Goal: Download file/media

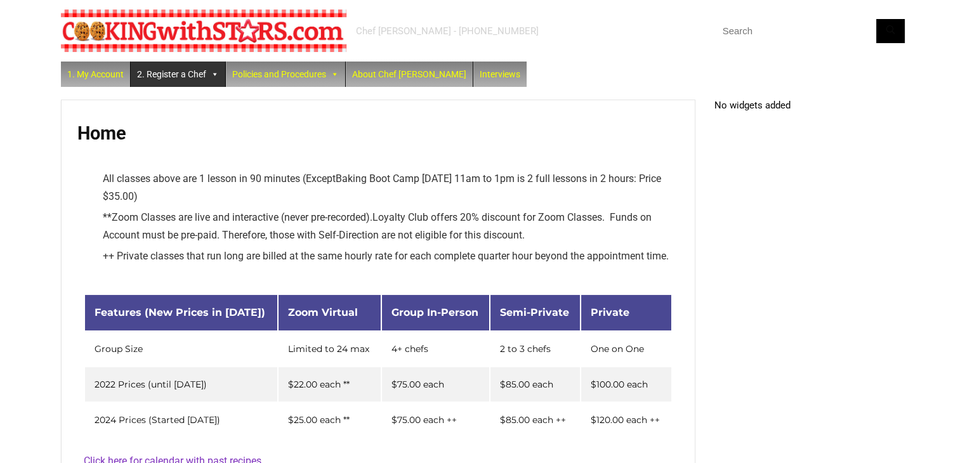
click at [186, 74] on link "2. Register a Chef" at bounding box center [178, 74] width 95 height 25
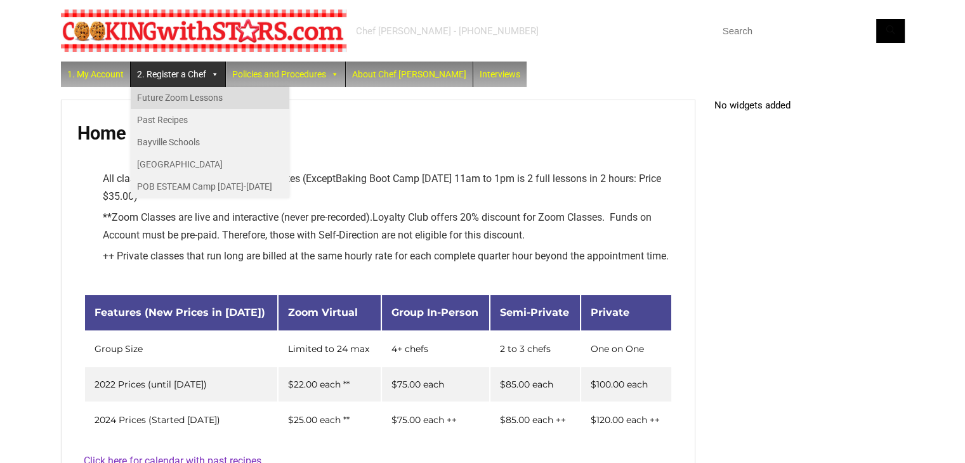
click at [183, 98] on link "Future Zoom Lessons" at bounding box center [210, 98] width 159 height 22
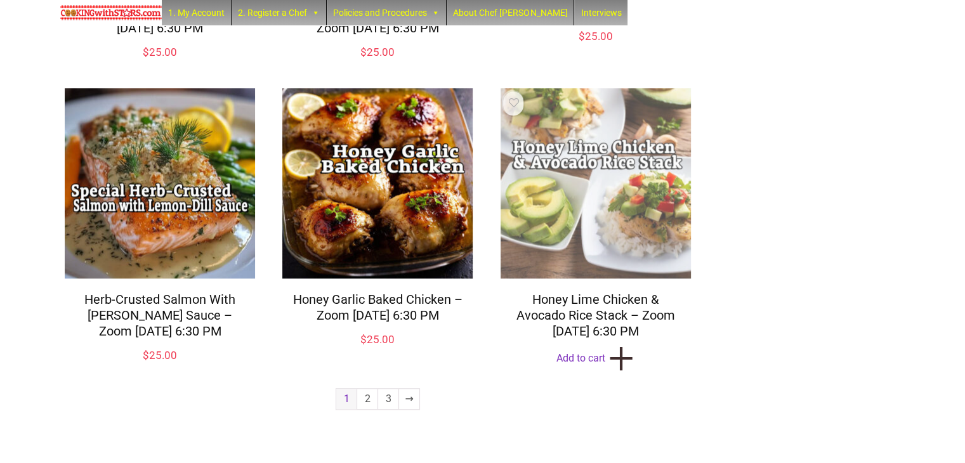
scroll to position [1089, 0]
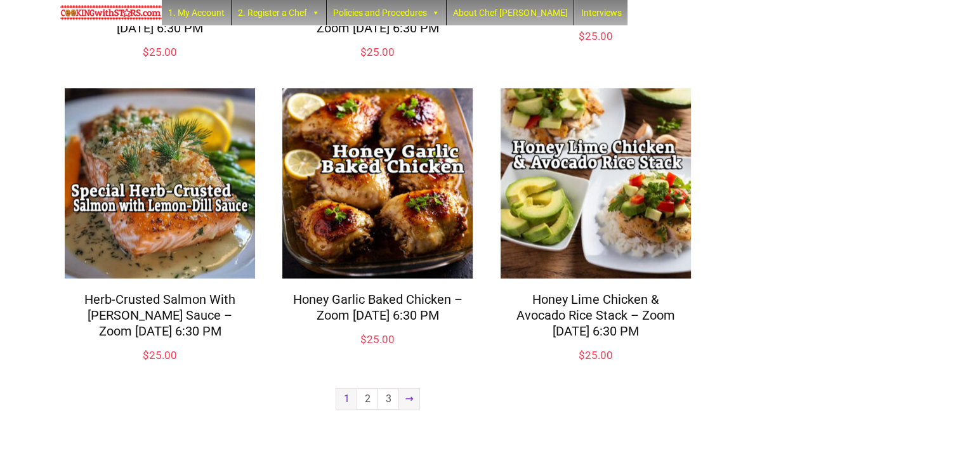
click at [413, 396] on link "→" at bounding box center [409, 399] width 20 height 20
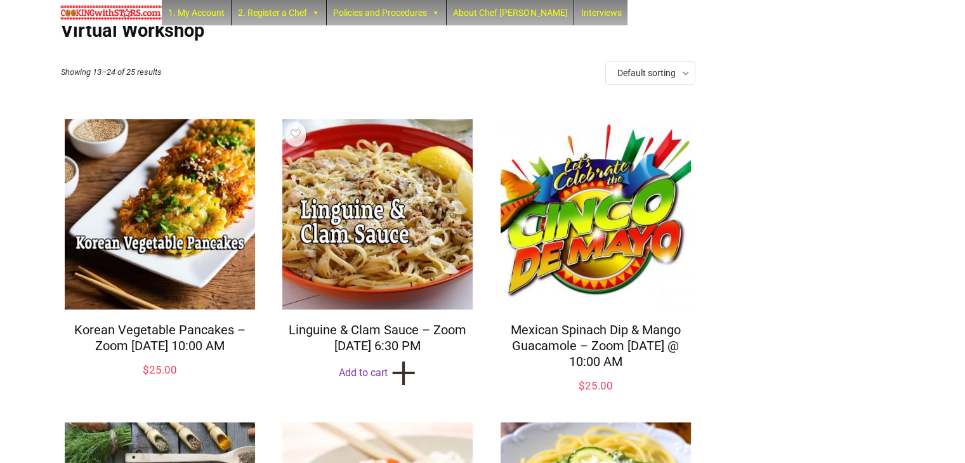
scroll to position [127, 0]
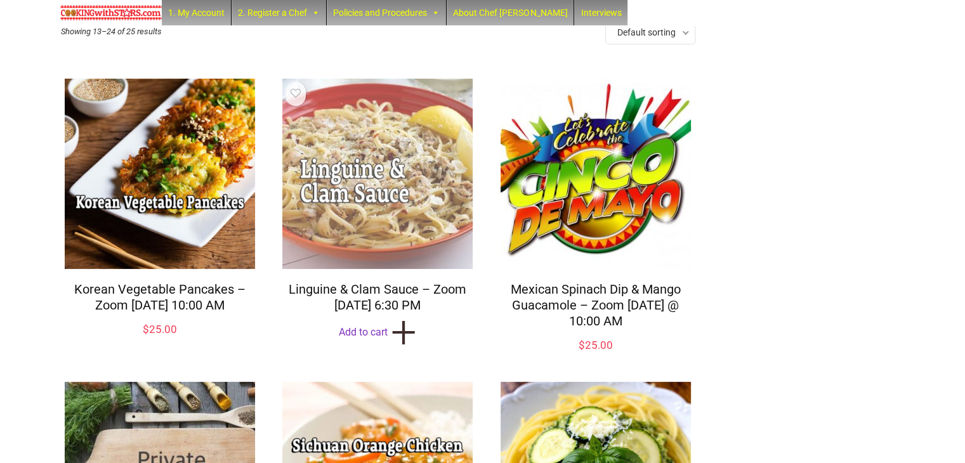
click at [399, 256] on img at bounding box center [377, 173] width 197 height 197
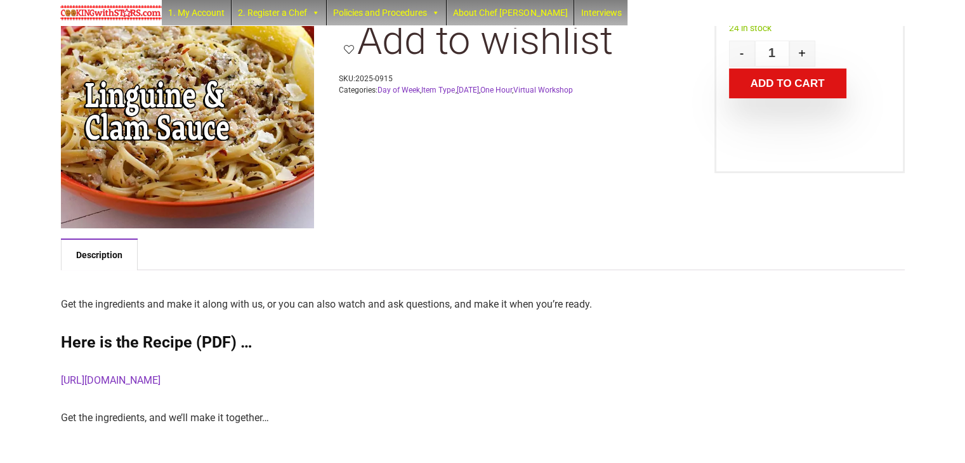
scroll to position [127, 0]
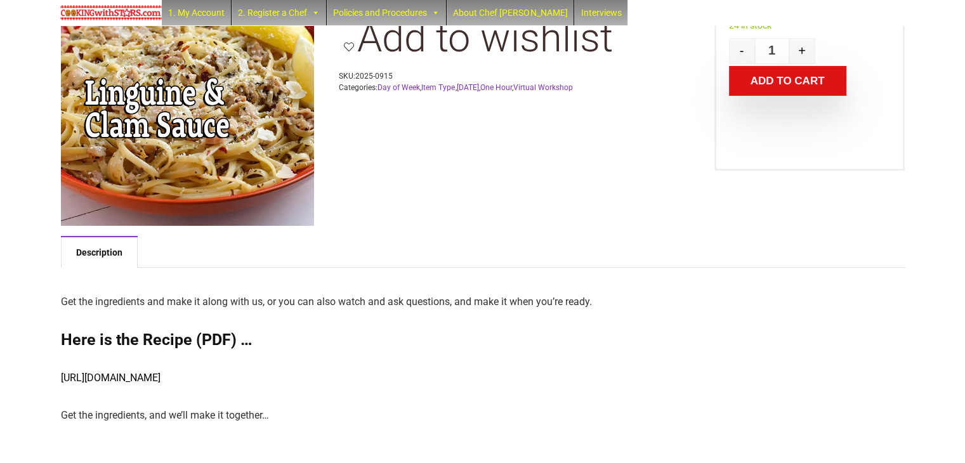
click at [160, 376] on link "[URL][DOMAIN_NAME]" at bounding box center [111, 378] width 100 height 12
